Goal: Find specific page/section: Find specific page/section

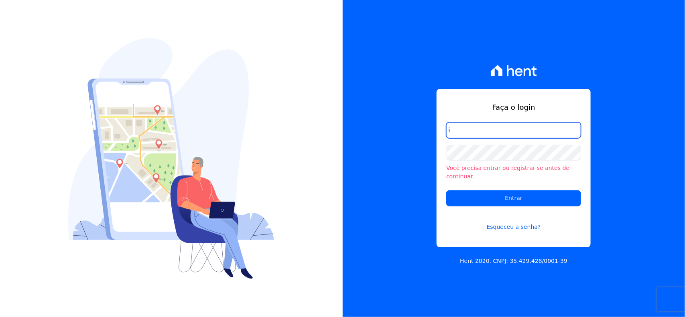
type input "[EMAIL_ADDRESS][DOMAIN_NAME]"
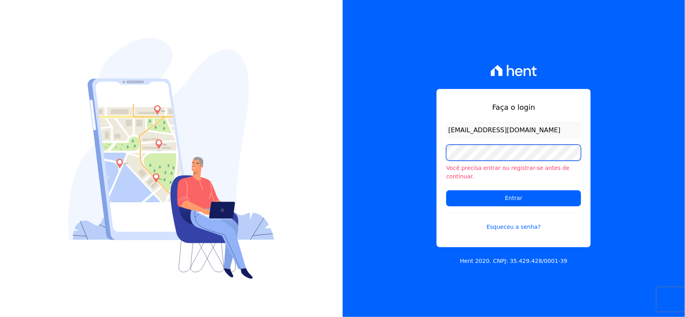
click at [446, 191] on input "Entrar" at bounding box center [513, 199] width 135 height 16
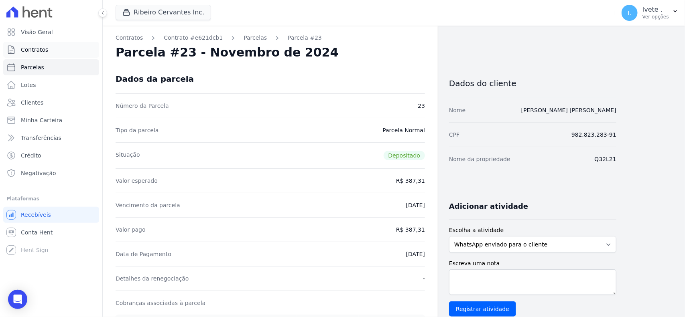
click at [39, 48] on span "Contratos" at bounding box center [34, 50] width 27 height 8
